Goal: Entertainment & Leisure: Consume media (video, audio)

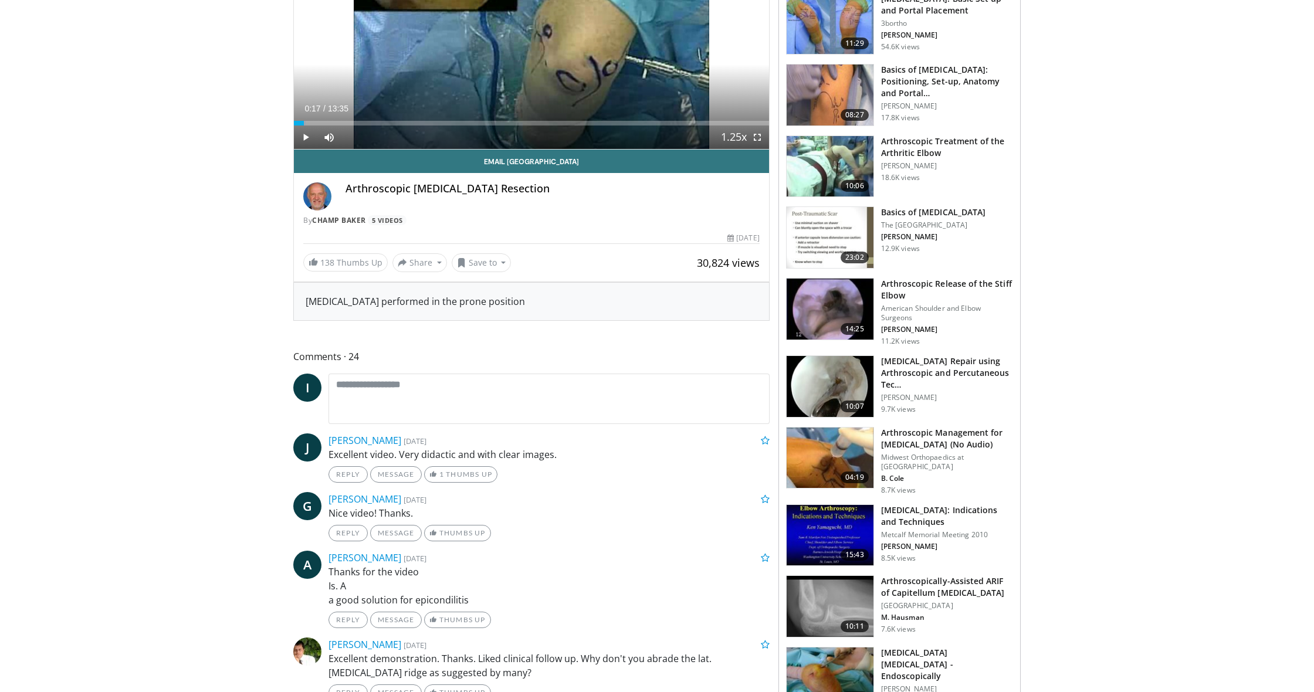
scroll to position [211, 0]
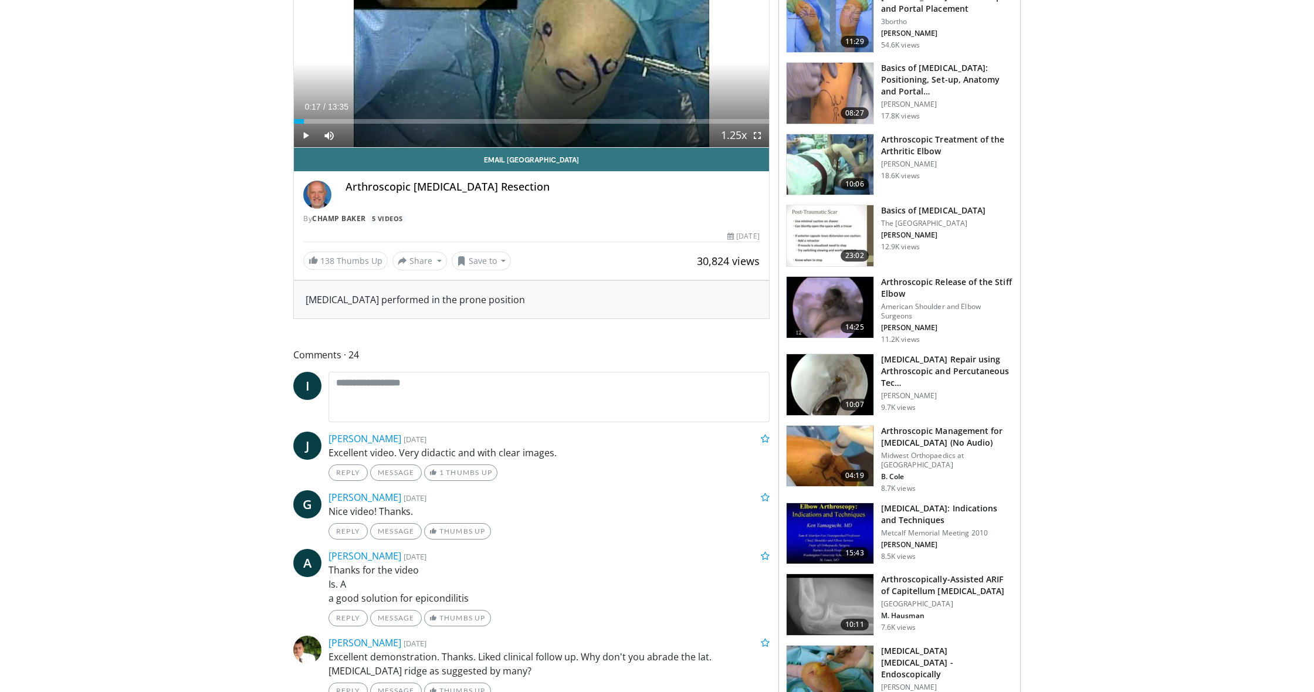
click at [826, 533] on img at bounding box center [830, 533] width 87 height 61
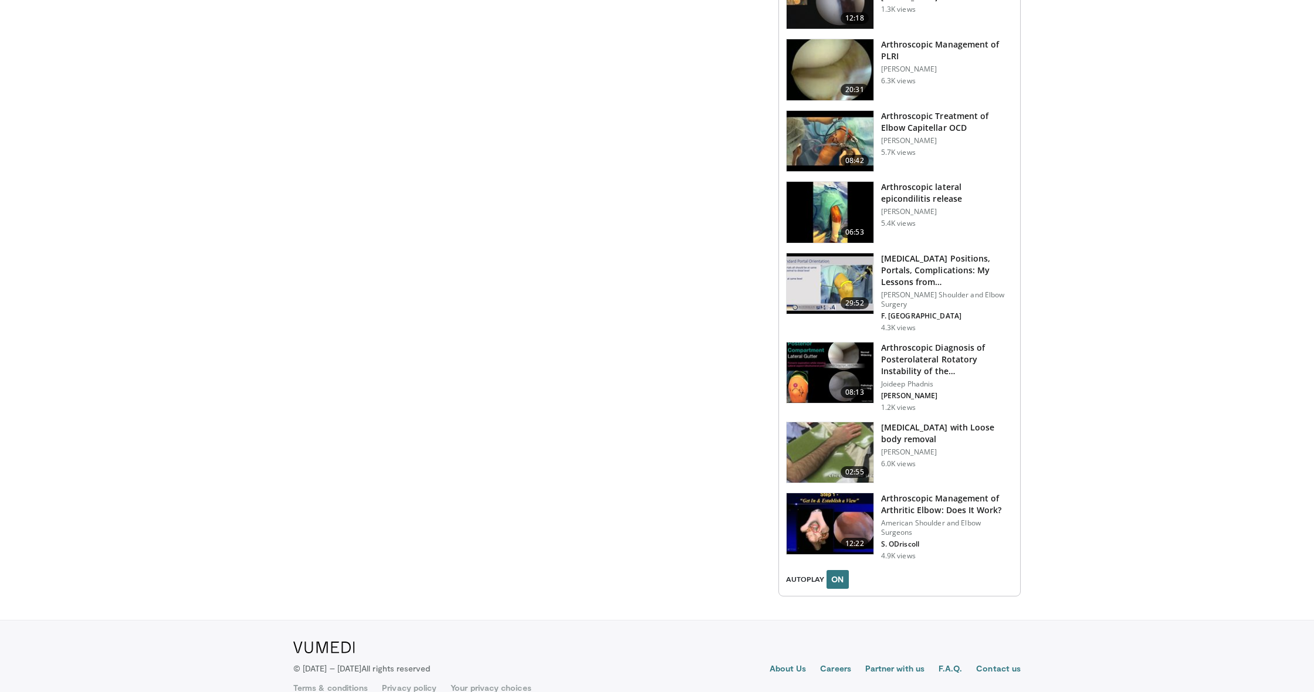
scroll to position [1048, 0]
click at [813, 512] on img at bounding box center [830, 524] width 87 height 61
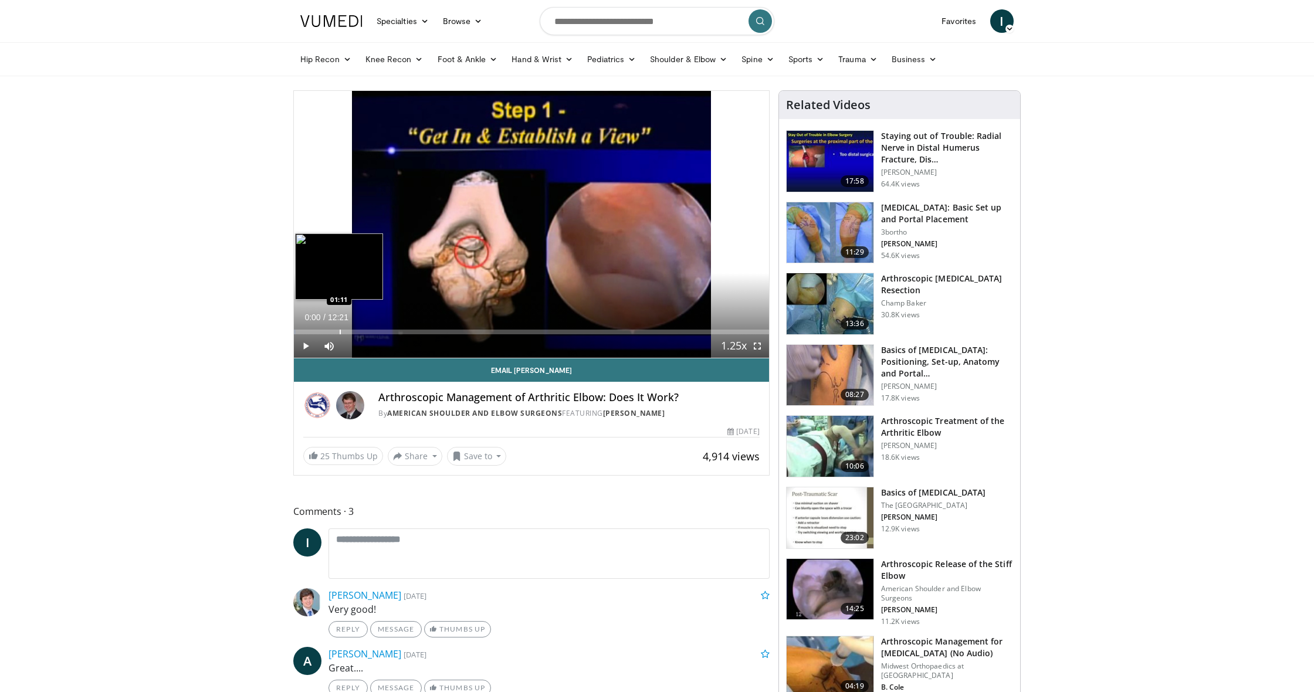
click at [340, 330] on div "Progress Bar" at bounding box center [340, 332] width 1 height 5
click at [387, 331] on div "Progress Bar" at bounding box center [387, 332] width 1 height 5
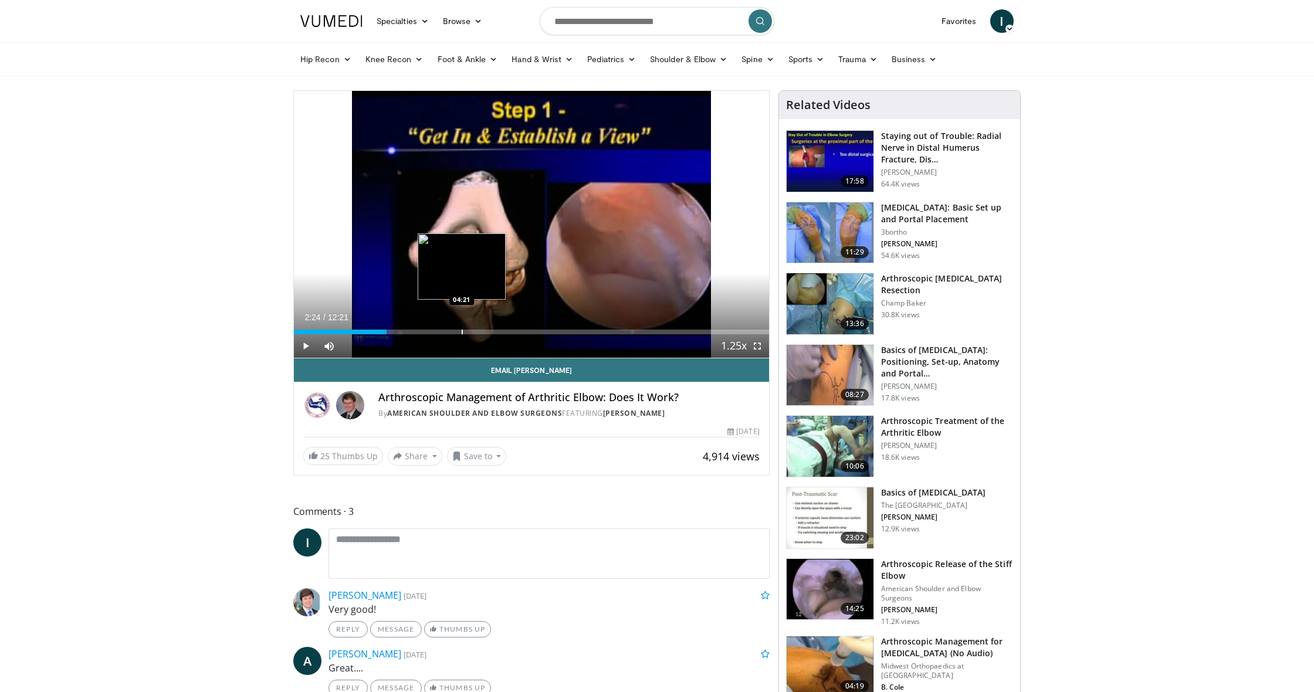
click at [462, 331] on div "Progress Bar" at bounding box center [462, 332] width 1 height 5
click at [459, 332] on div "Progress Bar" at bounding box center [459, 332] width 1 height 5
click at [309, 348] on span "Video Player" at bounding box center [305, 345] width 23 height 23
click at [468, 331] on div "Progress Bar" at bounding box center [468, 332] width 1 height 5
click at [471, 330] on div "Progress Bar" at bounding box center [471, 332] width 1 height 5
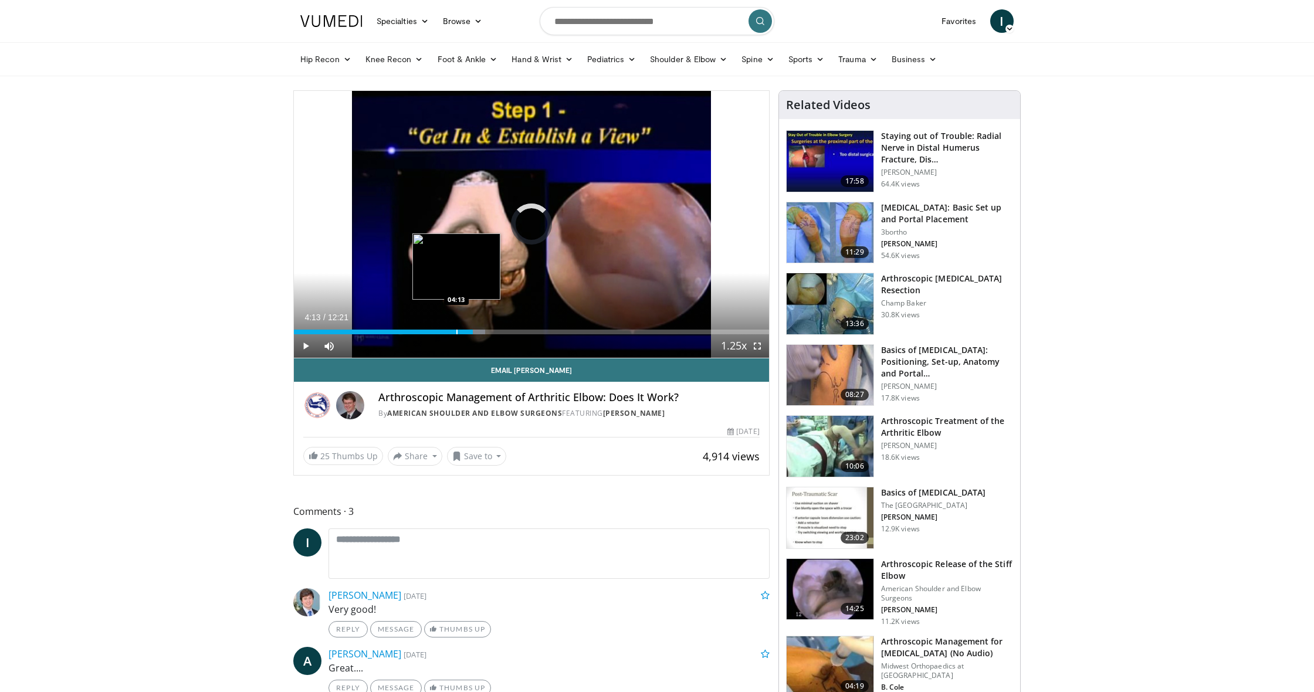
click at [456, 330] on div "Progress Bar" at bounding box center [456, 332] width 1 height 5
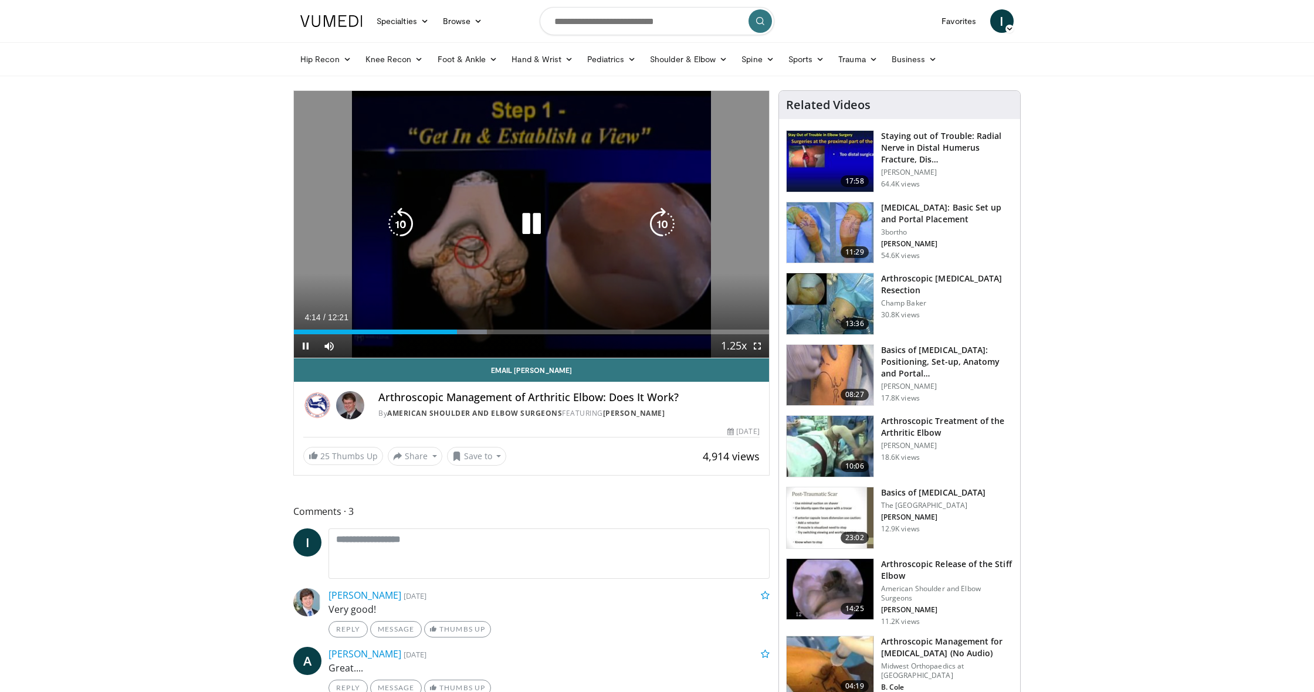
click at [326, 276] on div "10 seconds Tap to unmute" at bounding box center [531, 224] width 475 height 267
